Goal: Navigation & Orientation: Find specific page/section

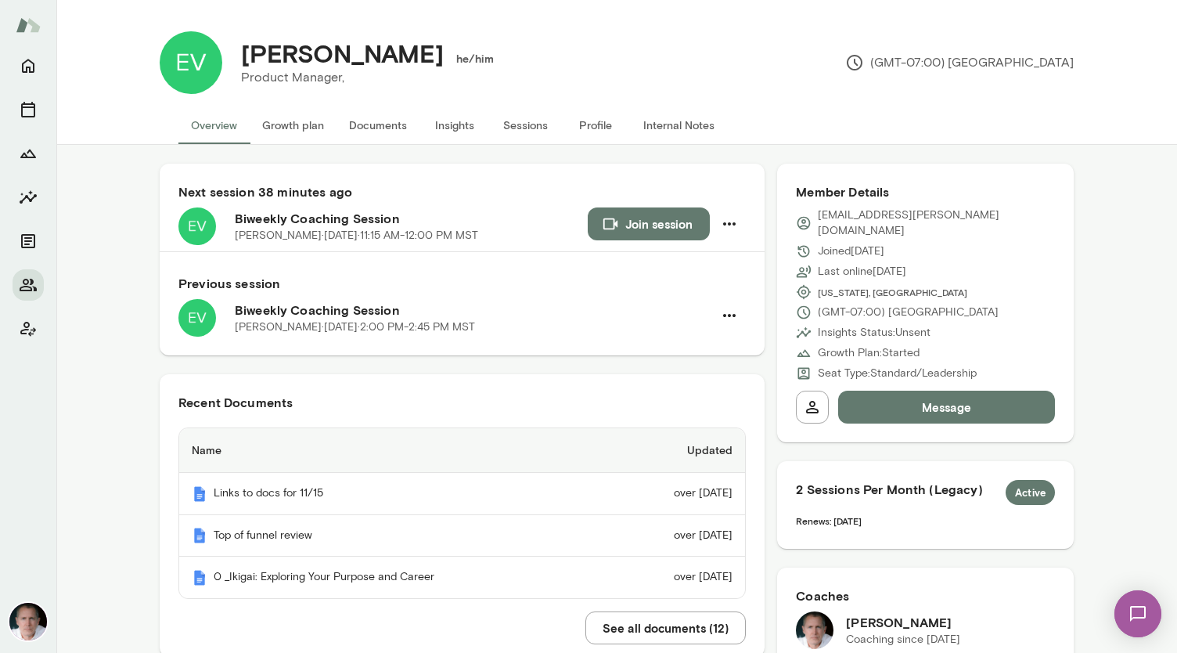
scroll to position [2089, 0]
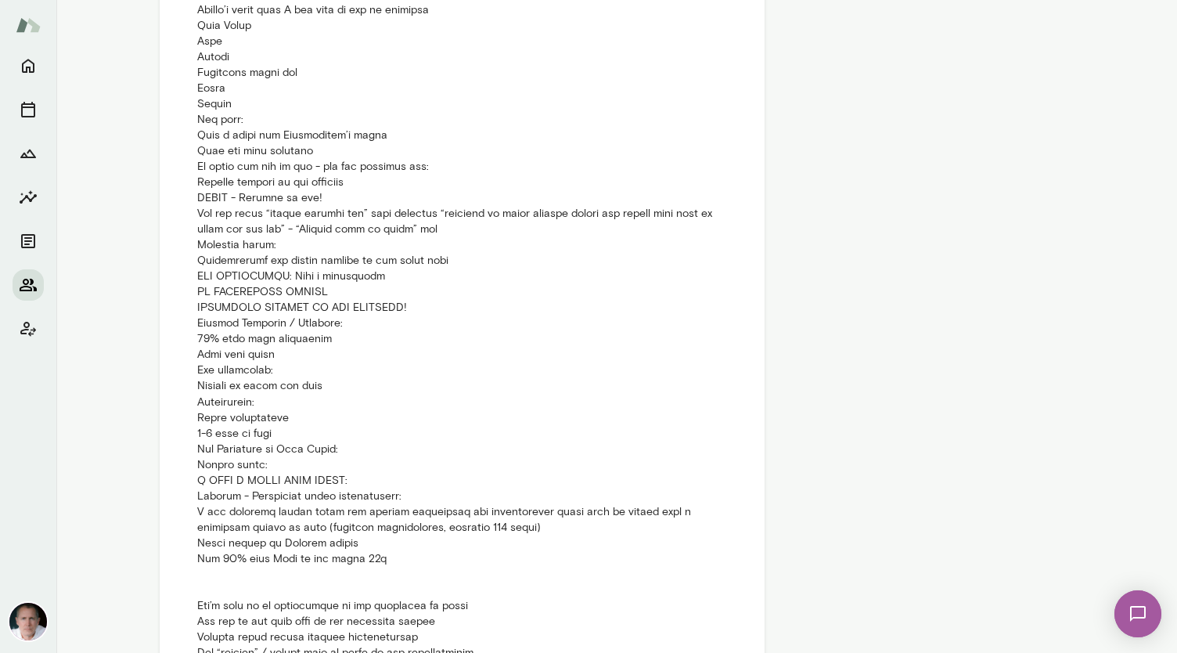
click at [31, 283] on icon "Members" at bounding box center [28, 285] width 17 height 13
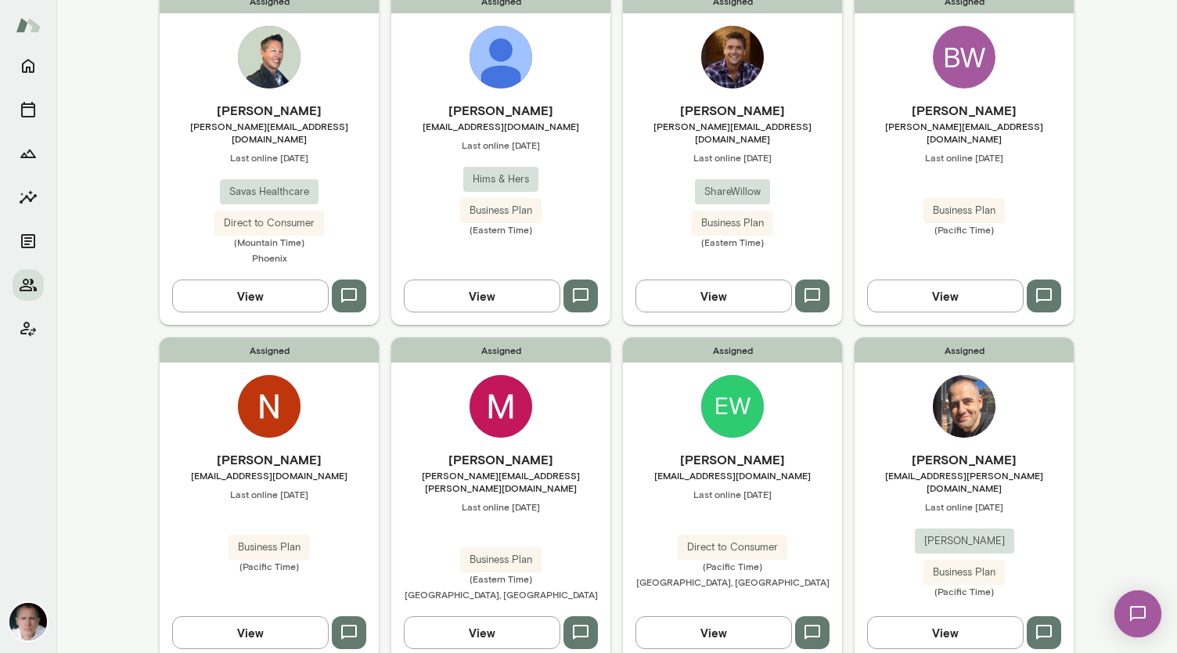
scroll to position [602, 0]
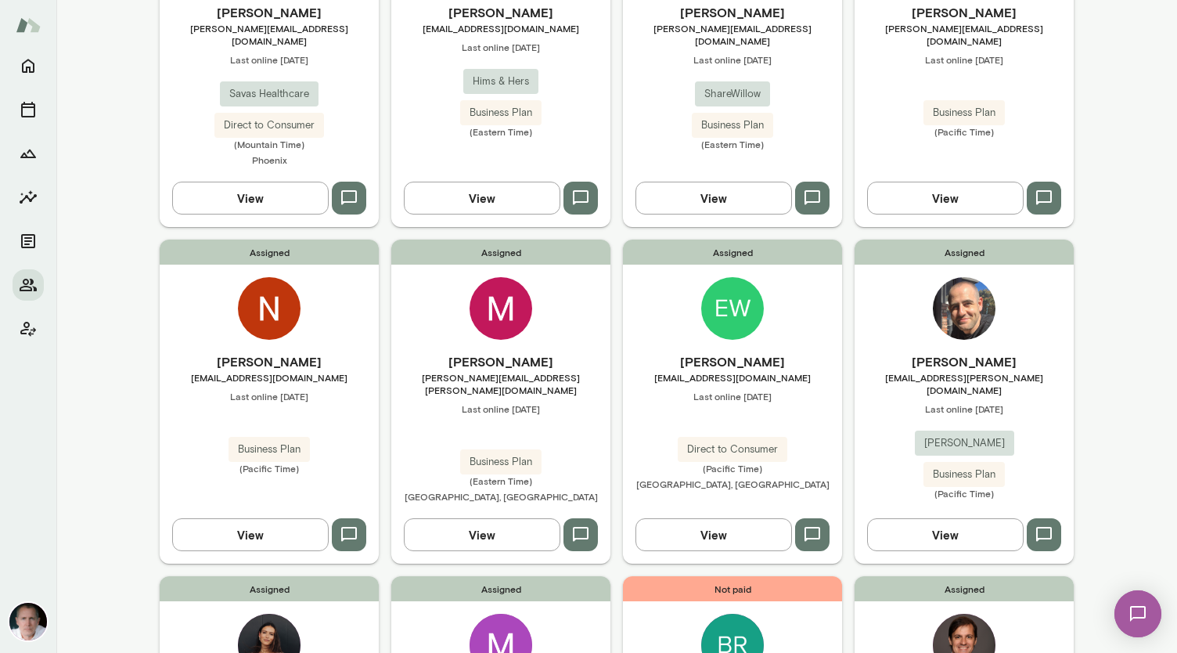
click at [495, 289] on img at bounding box center [501, 308] width 63 height 63
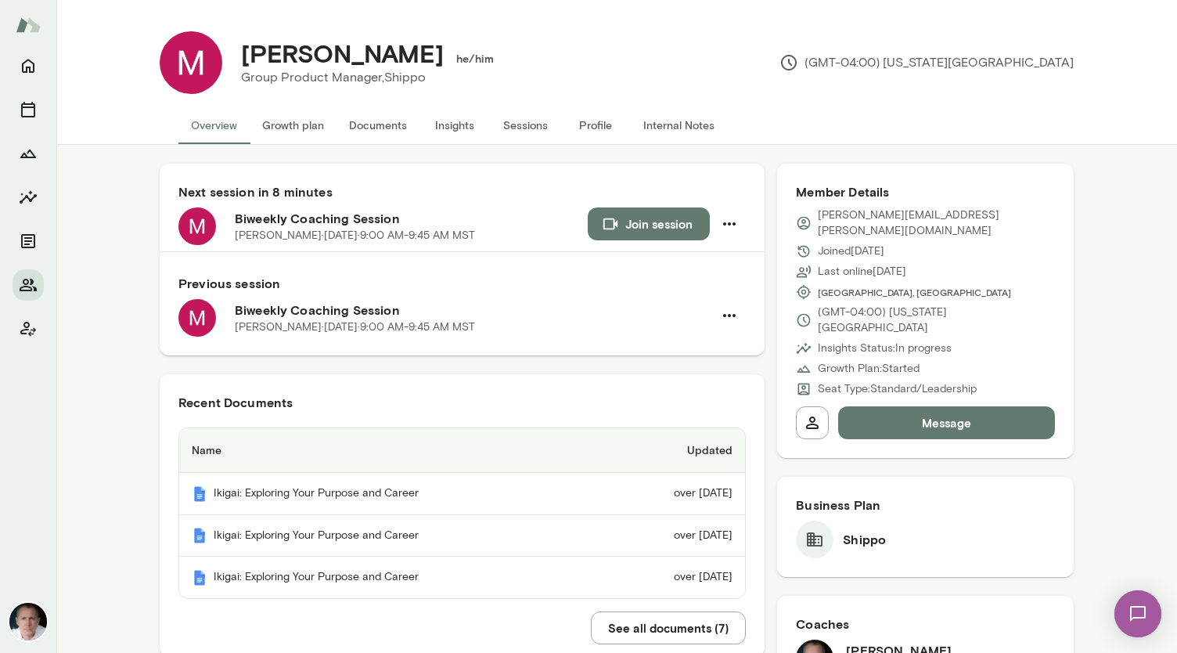
click at [640, 618] on button "See all documents ( 7 )" at bounding box center [668, 627] width 155 height 33
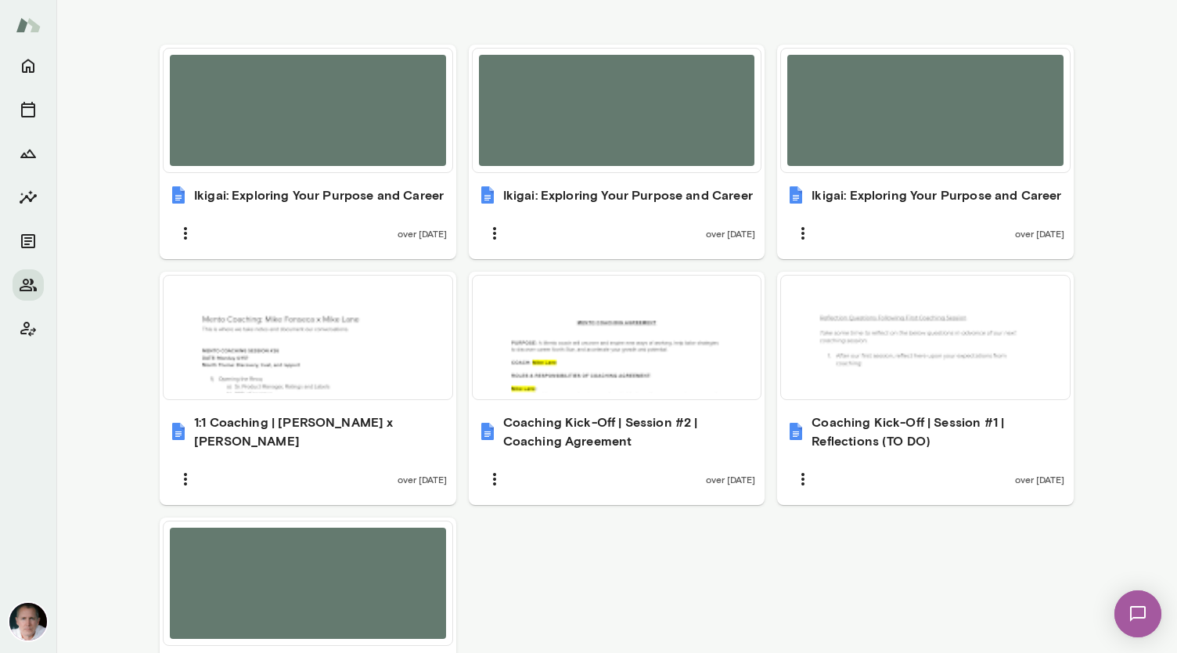
scroll to position [603, 0]
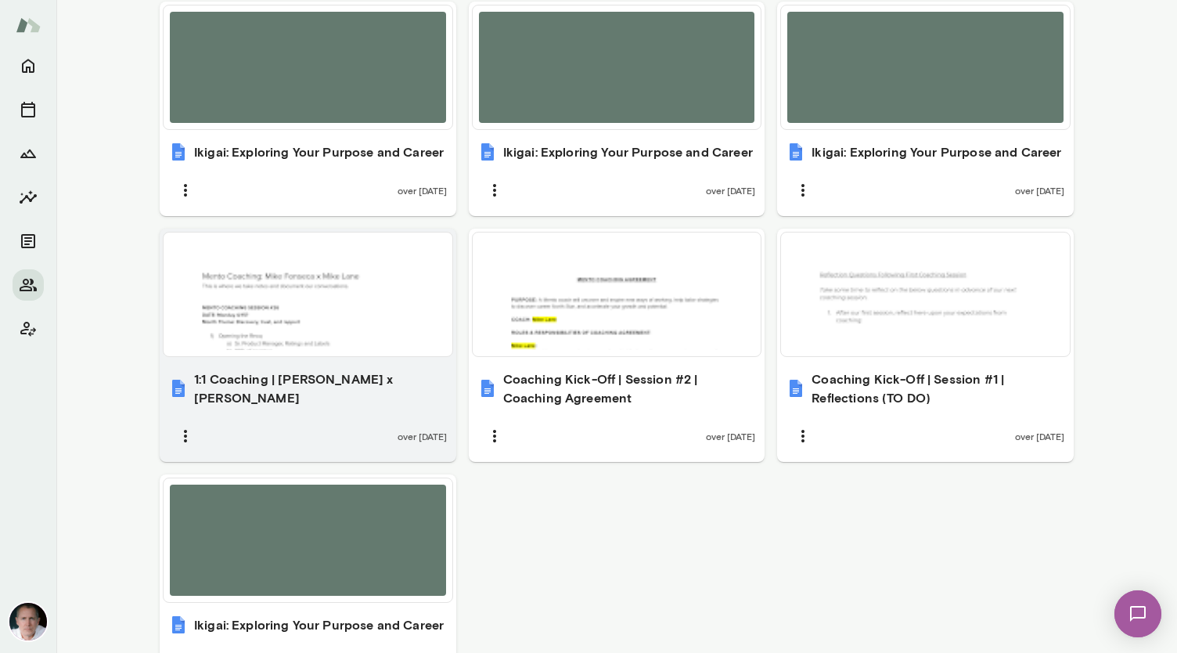
click at [334, 287] on div at bounding box center [308, 294] width 276 height 111
